Goal: Find specific page/section

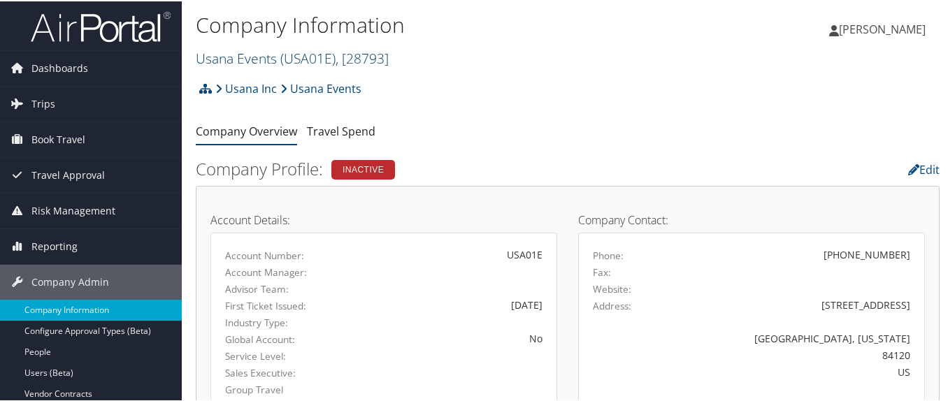
click at [224, 53] on link "Usana Events ( USA01E ) , [ 28793 ]" at bounding box center [292, 57] width 193 height 19
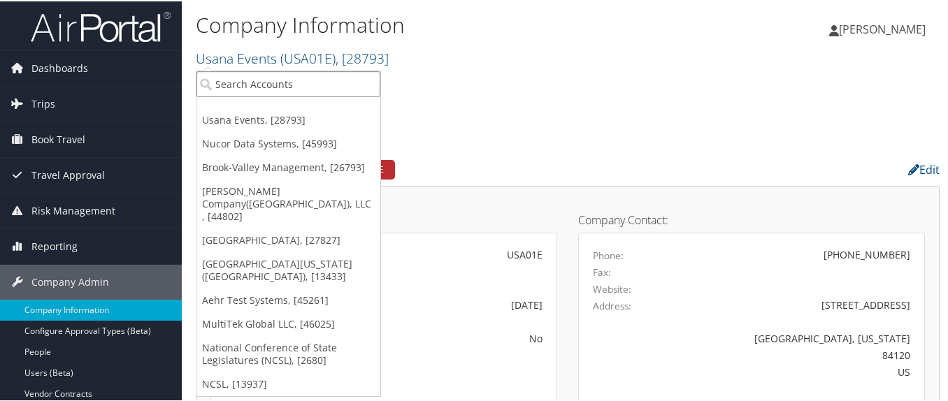
click at [233, 81] on input "search" at bounding box center [288, 83] width 184 height 26
paste input "Unity Advi"
type input "Unity Advi"
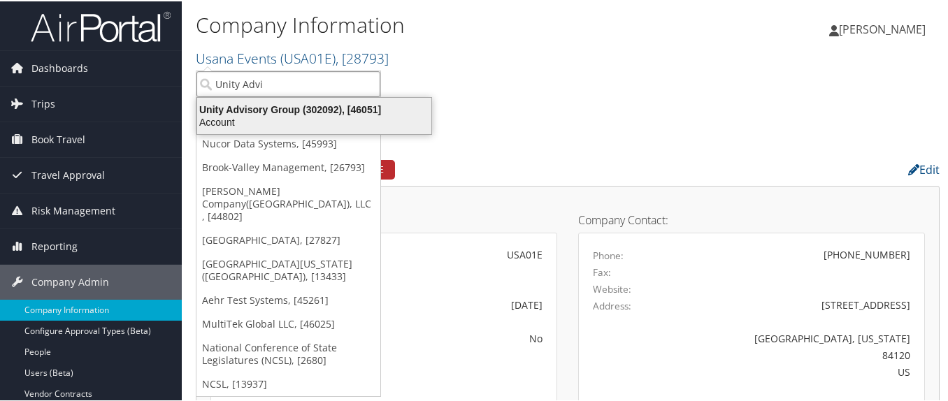
click at [228, 114] on div "Unity Advisory Group (302092), [46051]" at bounding box center [314, 108] width 251 height 13
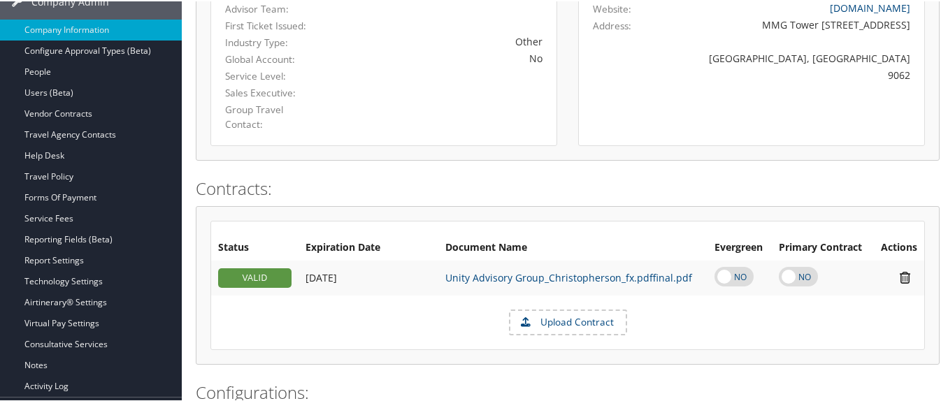
scroll to position [280, 0]
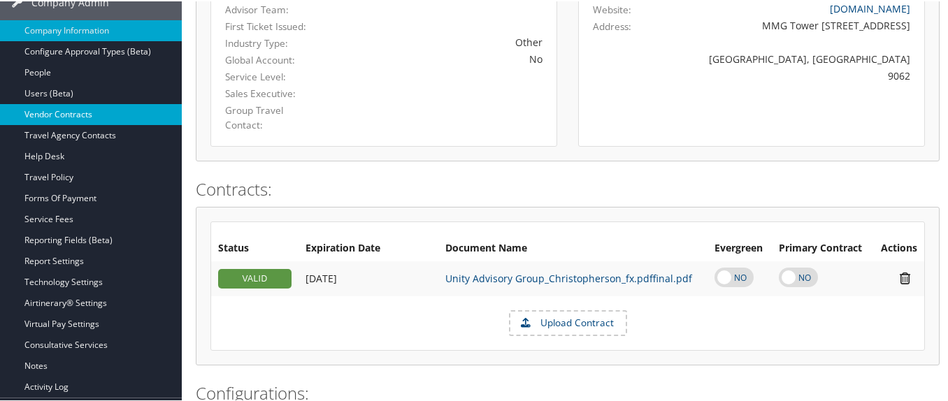
click at [117, 109] on link "Vendor Contracts" at bounding box center [91, 113] width 182 height 21
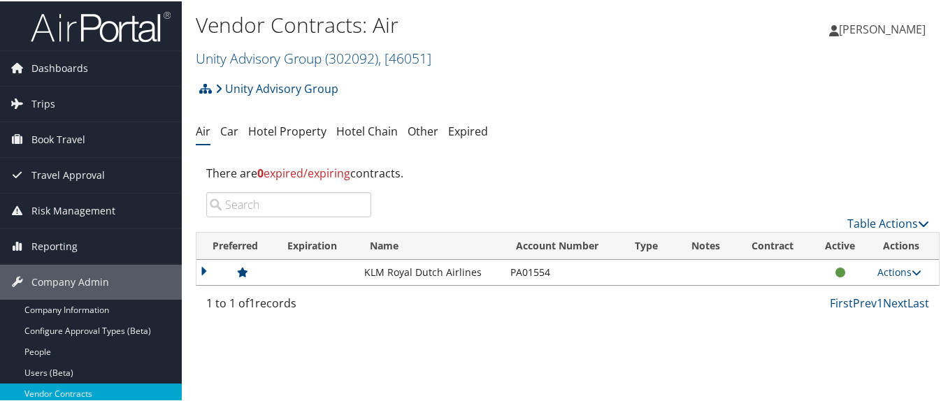
click at [203, 268] on td at bounding box center [235, 271] width 78 height 25
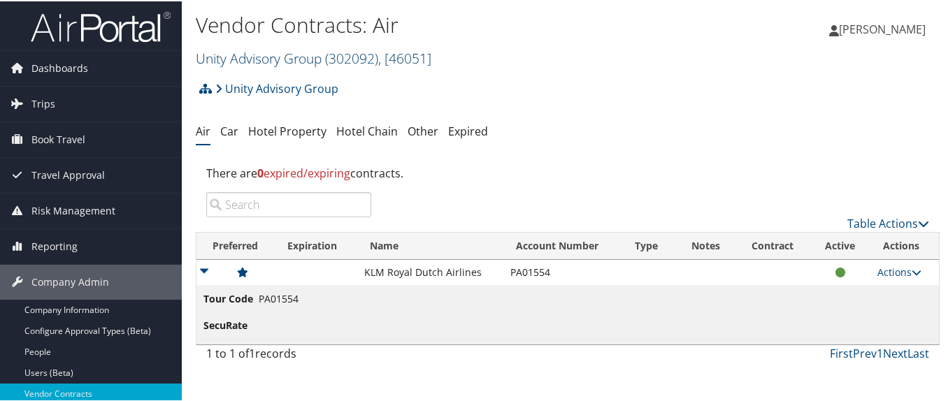
click at [254, 56] on link "Unity Advisory Group ( 302092 ) , [ 46051 ]" at bounding box center [314, 57] width 236 height 19
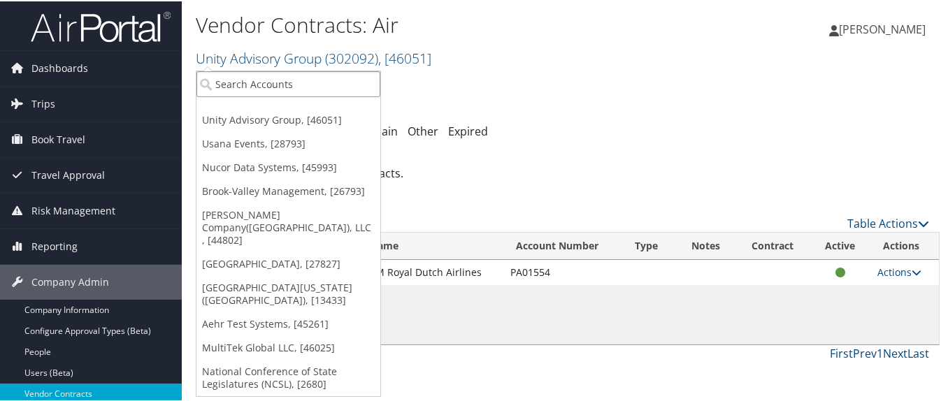
click at [260, 76] on input "search" at bounding box center [288, 83] width 184 height 26
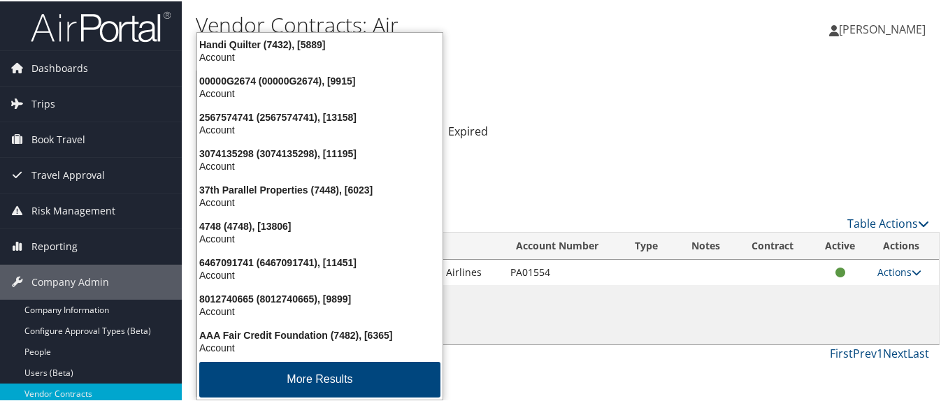
type input "7456"
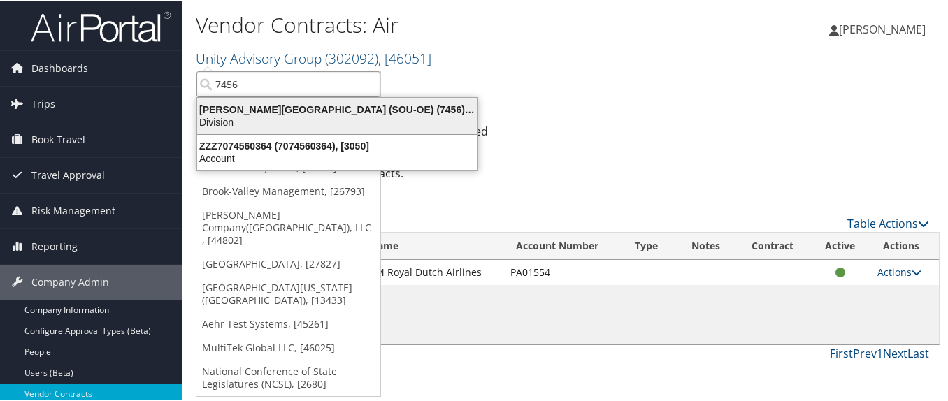
click at [253, 106] on div "Weber State University (SOU-OE) (7456), [6197]" at bounding box center [337, 108] width 297 height 13
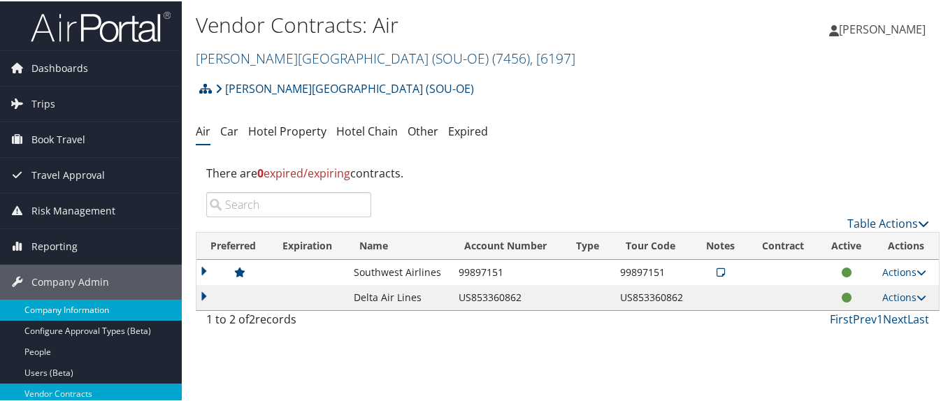
click at [122, 308] on link "Company Information" at bounding box center [91, 309] width 182 height 21
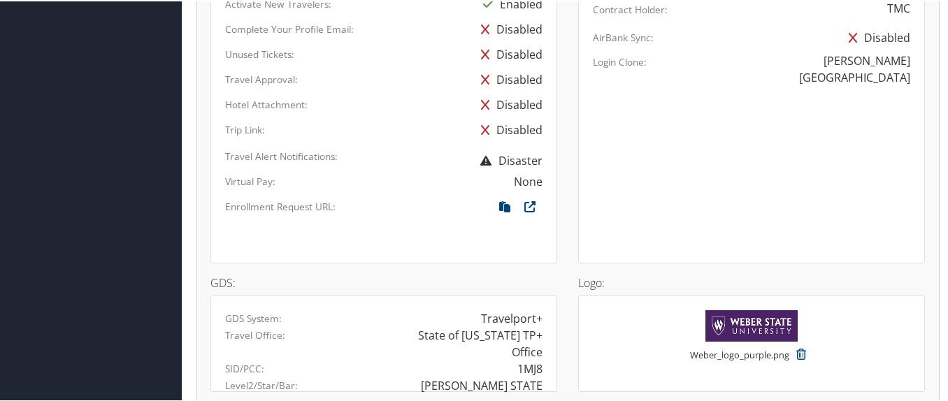
scroll to position [909, 0]
